Goal: Task Accomplishment & Management: Manage account settings

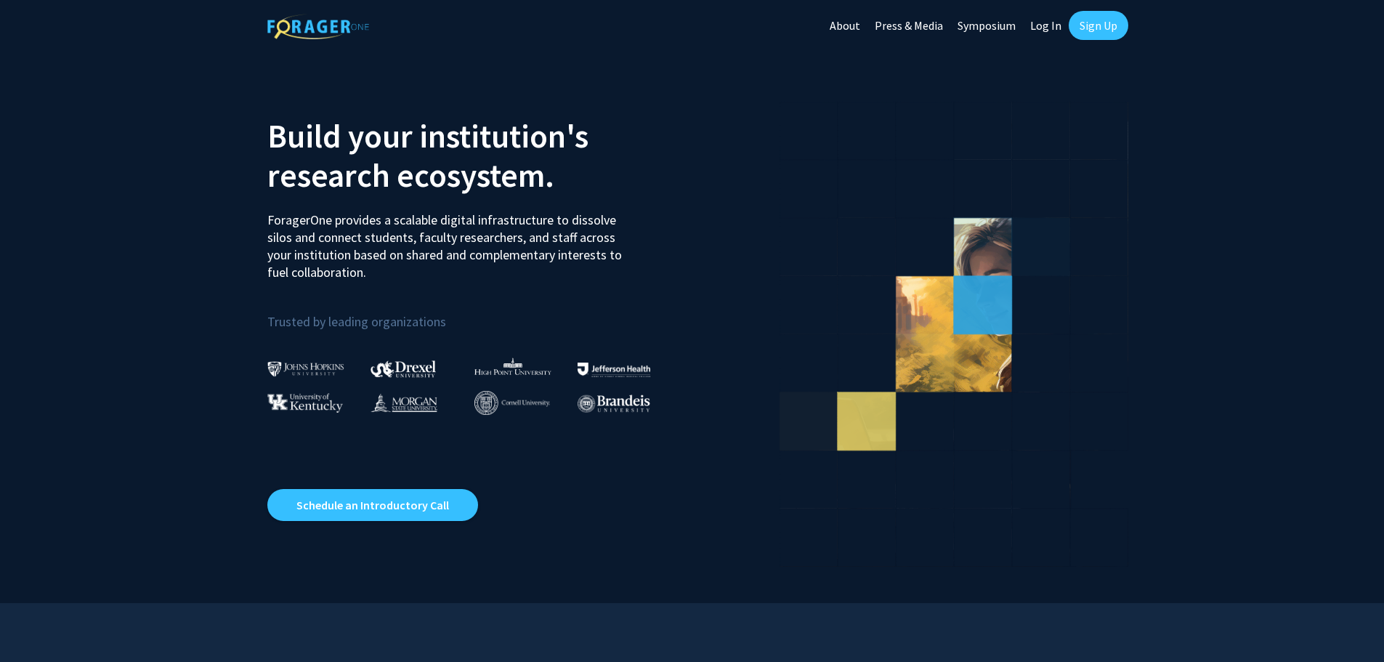
click at [1039, 29] on link "Log In" at bounding box center [1046, 25] width 46 height 51
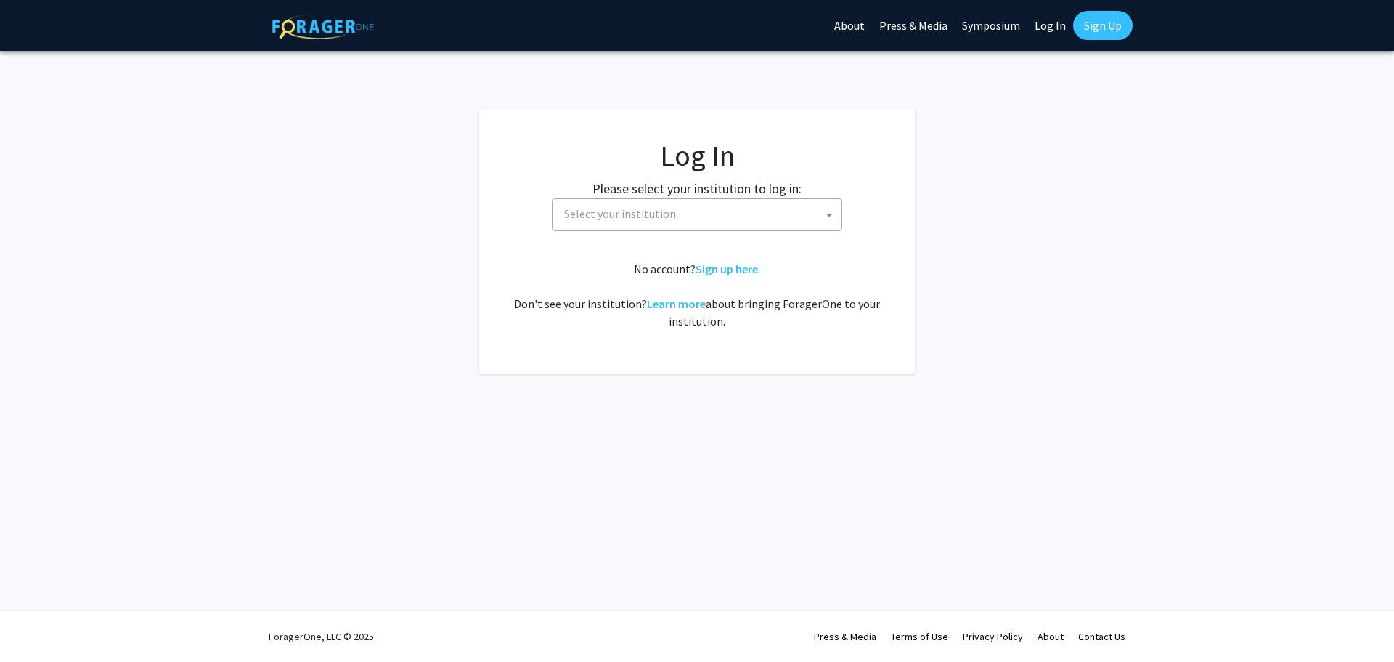
click at [692, 214] on span "Select your institution" at bounding box center [699, 214] width 283 height 30
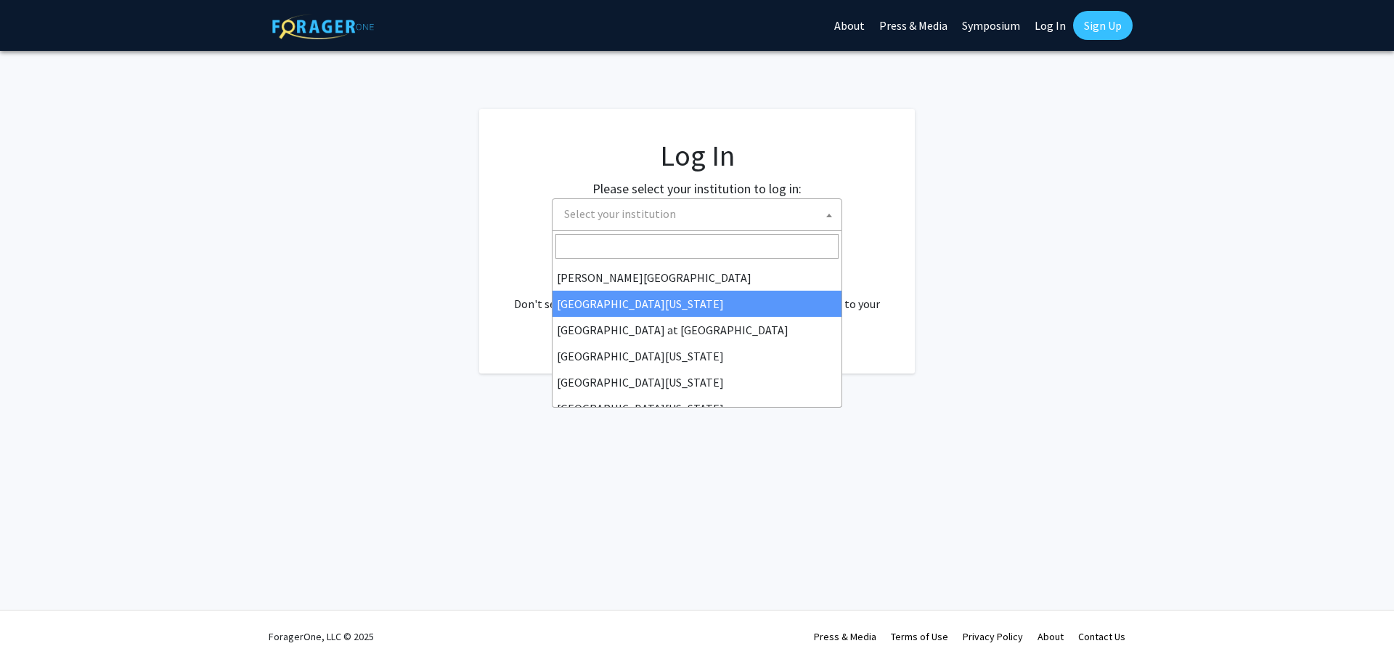
scroll to position [508, 0]
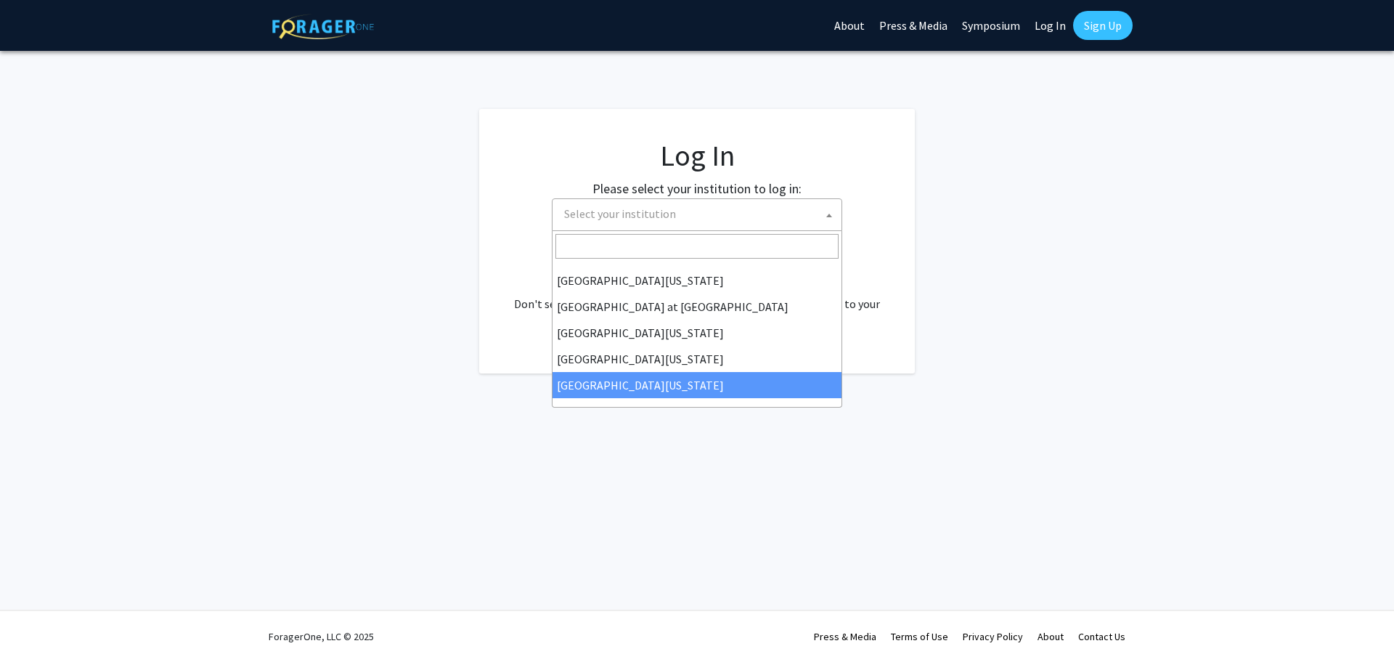
select select "33"
